Goal: Task Accomplishment & Management: Manage account settings

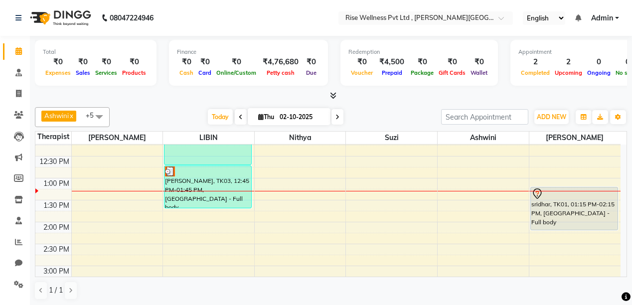
scroll to position [199, 0]
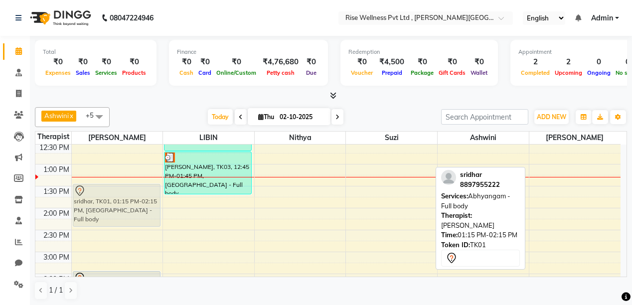
drag, startPoint x: 561, startPoint y: 202, endPoint x: 93, endPoint y: 215, distance: 468.0
click at [93, 215] on tr "[PERSON_NAME], TK02, 03:30 PM-04:30 PM, [GEOGRAPHIC_DATA] - Full body sridhar, …" at bounding box center [327, 230] width 585 height 570
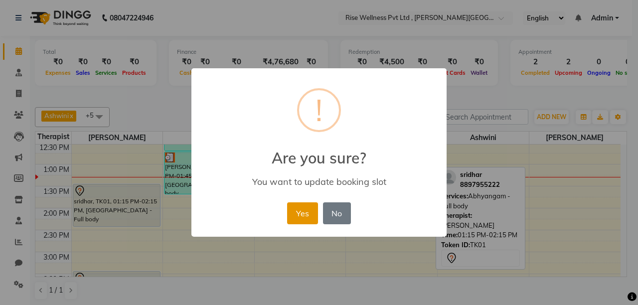
click at [295, 214] on button "Yes" at bounding box center [302, 213] width 30 height 22
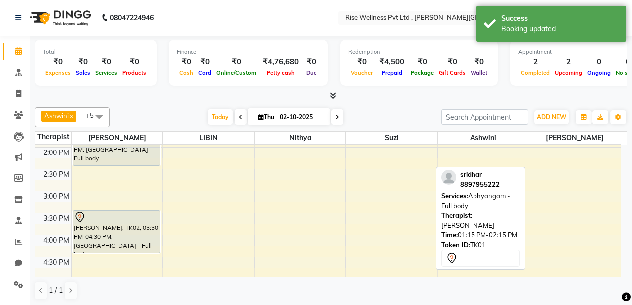
scroll to position [279, 0]
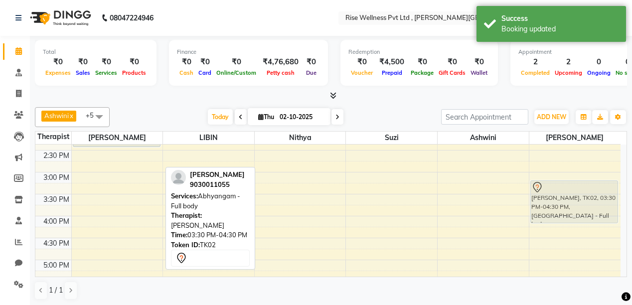
drag, startPoint x: 130, startPoint y: 217, endPoint x: 576, endPoint y: 203, distance: 446.6
click at [576, 203] on tr "sridhar, TK01, 01:30 PM-02:30 PM, [GEOGRAPHIC_DATA] - Full body [PERSON_NAME], …" at bounding box center [327, 150] width 585 height 570
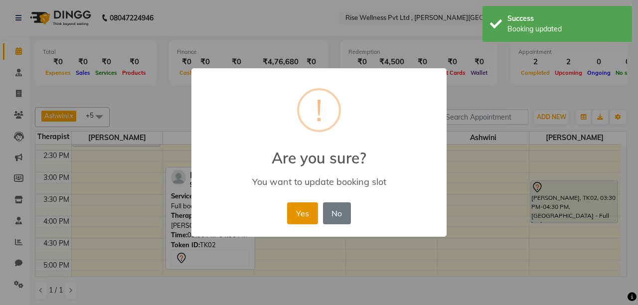
click at [294, 212] on button "Yes" at bounding box center [302, 213] width 30 height 22
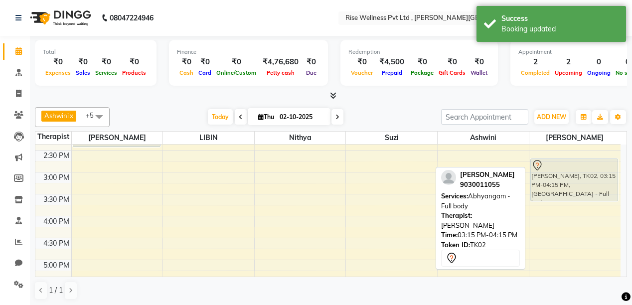
drag, startPoint x: 545, startPoint y: 209, endPoint x: 548, endPoint y: 188, distance: 21.7
click at [548, 188] on div "[PERSON_NAME], TK02, 03:15 PM-04:15 PM, [GEOGRAPHIC_DATA] - Full body [PERSON_N…" at bounding box center [575, 150] width 91 height 570
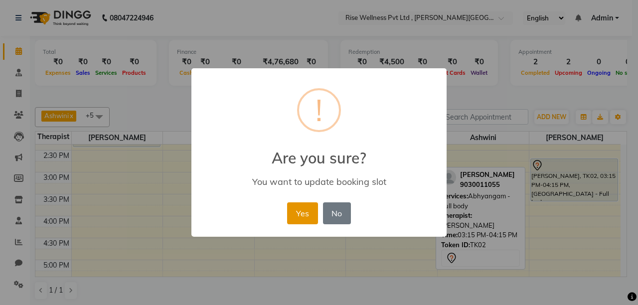
click at [304, 217] on button "Yes" at bounding box center [302, 213] width 30 height 22
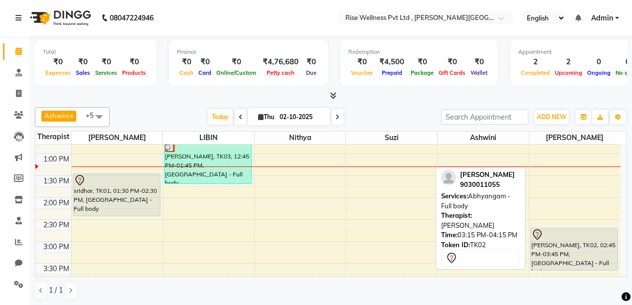
scroll to position [199, 0]
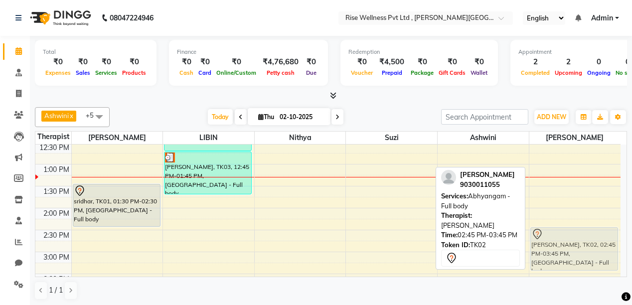
drag, startPoint x: 557, startPoint y: 254, endPoint x: 558, endPoint y: 247, distance: 7.1
click at [558, 247] on div "[PERSON_NAME], TK02, 02:45 PM-03:45 PM, [GEOGRAPHIC_DATA] - Full body [PERSON_N…" at bounding box center [575, 230] width 91 height 570
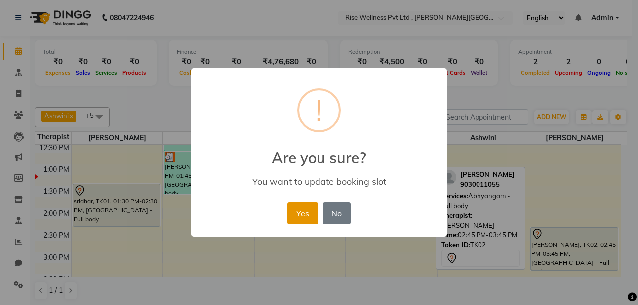
click at [293, 207] on button "Yes" at bounding box center [302, 213] width 30 height 22
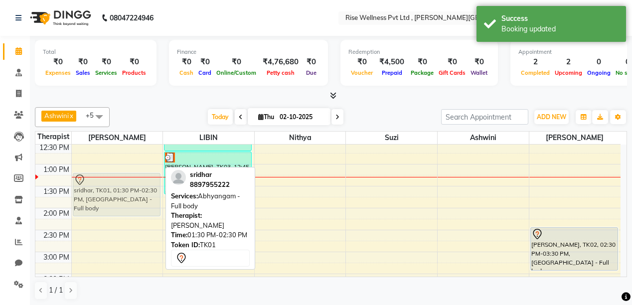
drag, startPoint x: 101, startPoint y: 201, endPoint x: 105, endPoint y: 195, distance: 7.4
click at [105, 195] on div "sridhar, TK01, 01:30 PM-02:30 PM, [GEOGRAPHIC_DATA] - Full body sridhar, TK01, …" at bounding box center [117, 230] width 91 height 570
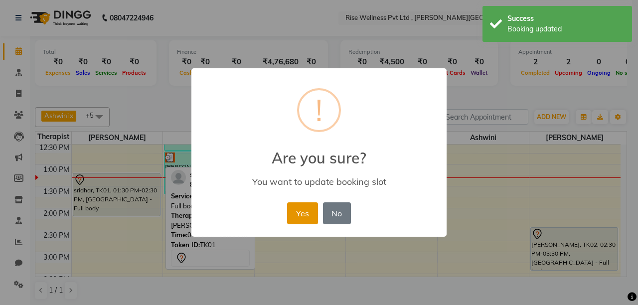
click at [309, 215] on button "Yes" at bounding box center [302, 213] width 30 height 22
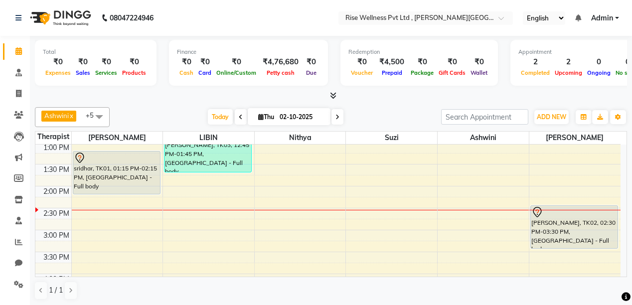
scroll to position [239, 0]
